Goal: Task Accomplishment & Management: Manage account settings

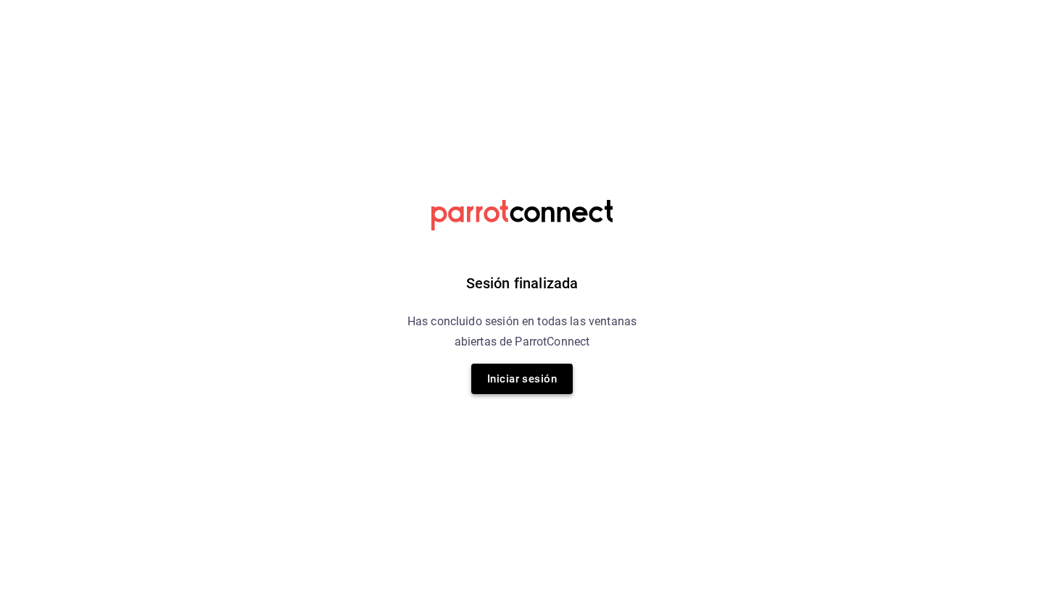
click at [524, 367] on button "Iniciar sesión" at bounding box center [521, 379] width 101 height 30
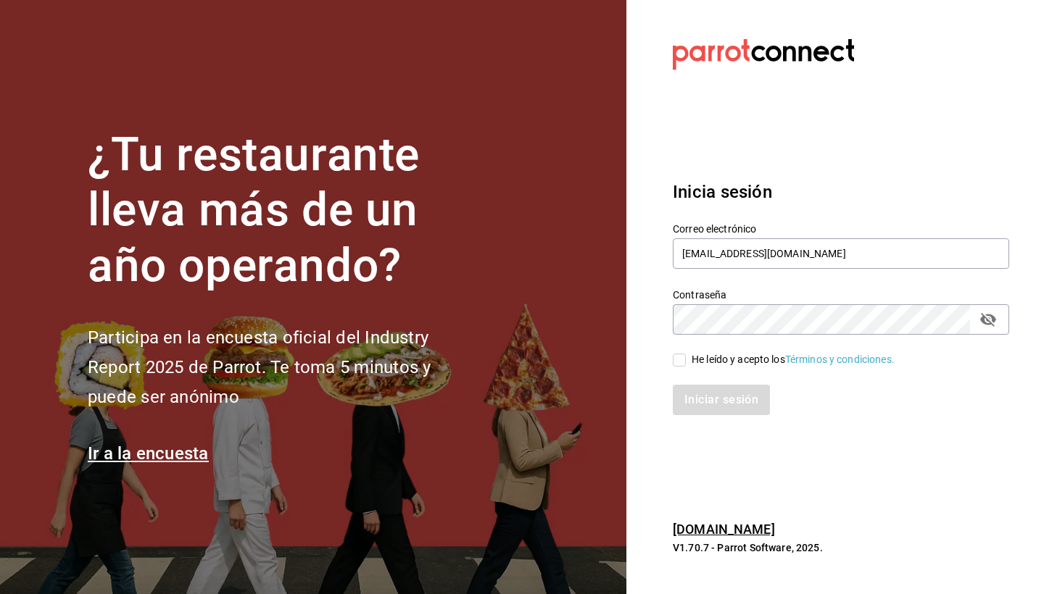
type input "[EMAIL_ADDRESS][DOMAIN_NAME]"
click at [677, 360] on input "He leído y acepto los Términos y condiciones." at bounding box center [679, 360] width 13 height 13
checkbox input "true"
click at [717, 395] on button "Iniciar sesión" at bounding box center [722, 400] width 99 height 30
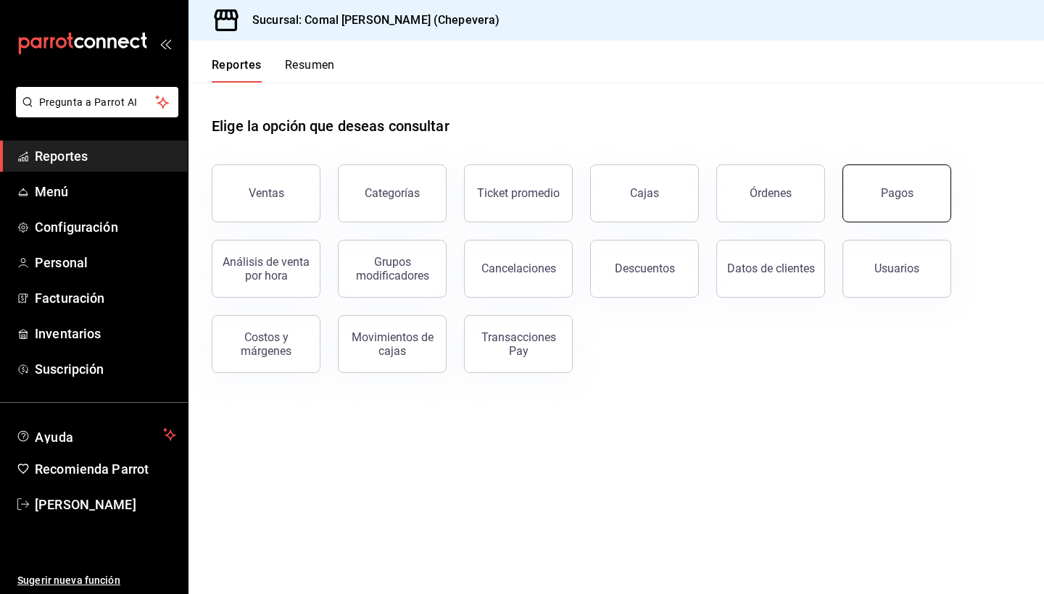
click at [926, 196] on button "Pagos" at bounding box center [896, 194] width 109 height 58
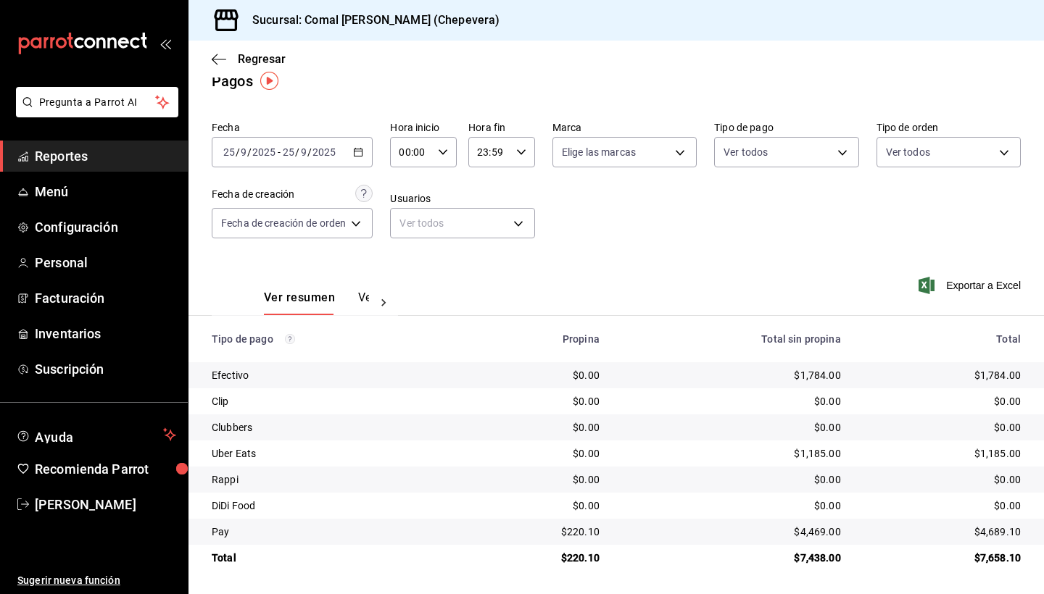
scroll to position [19, 0]
click at [361, 149] on icon "button" at bounding box center [358, 152] width 10 height 10
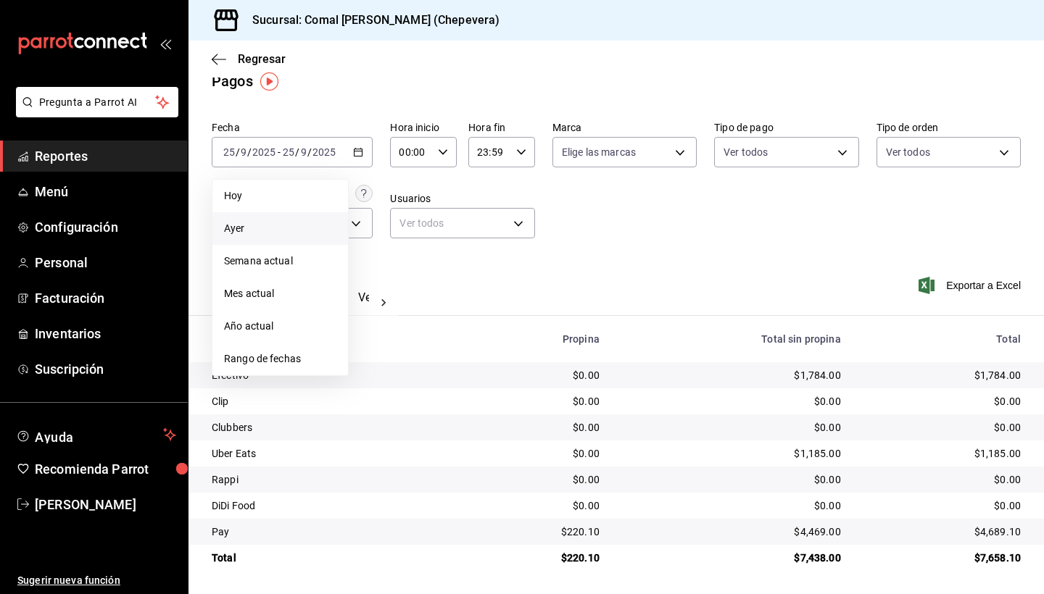
click at [260, 230] on span "Ayer" at bounding box center [280, 228] width 112 height 15
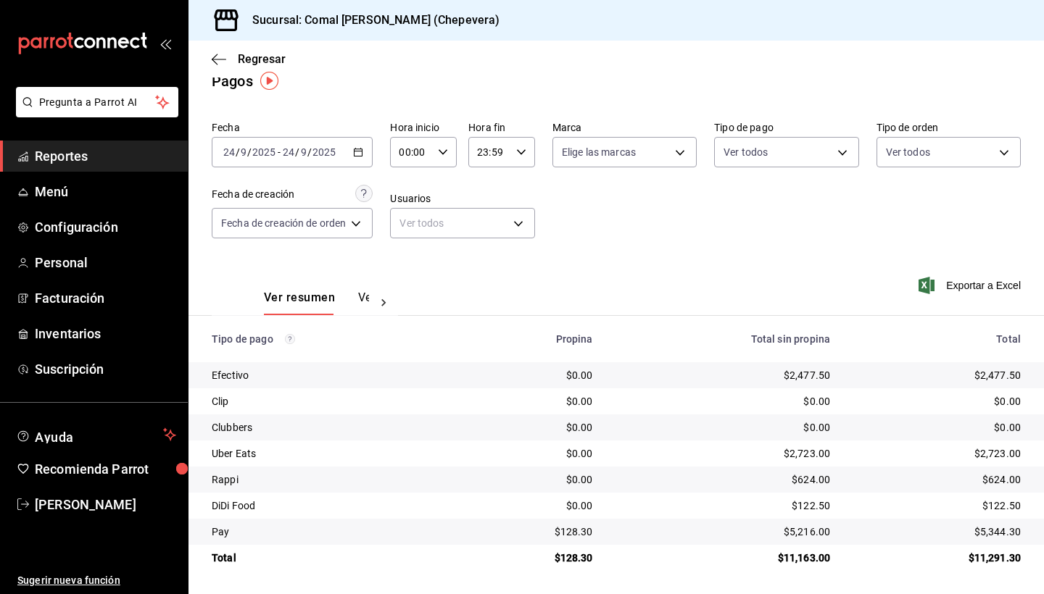
scroll to position [19, 0]
